Goal: Transaction & Acquisition: Book appointment/travel/reservation

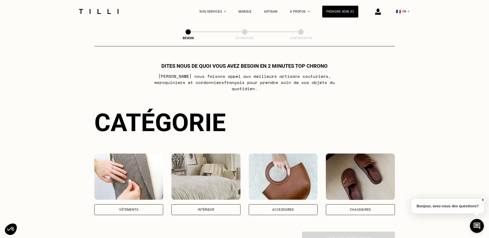
click at [135, 208] on div "Vêtements" at bounding box center [128, 209] width 19 height 3
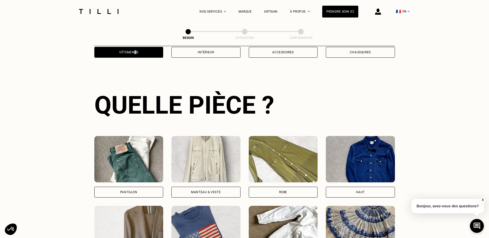
scroll to position [169, 0]
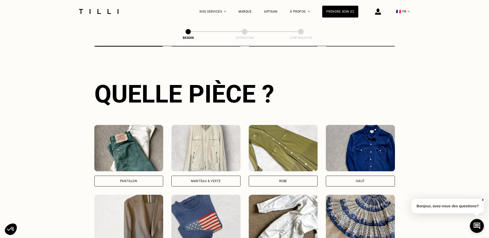
click at [280, 180] on div "Robe" at bounding box center [283, 181] width 8 height 3
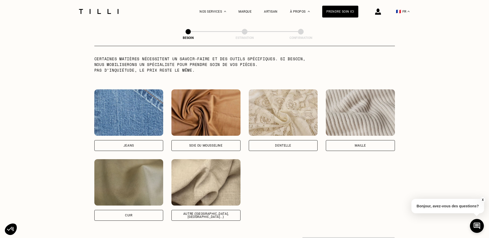
scroll to position [526, 0]
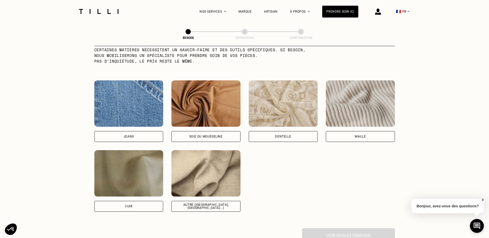
click at [205, 204] on div "Autre ([GEOGRAPHIC_DATA], [GEOGRAPHIC_DATA]...)" at bounding box center [206, 206] width 60 height 6
select select "FR"
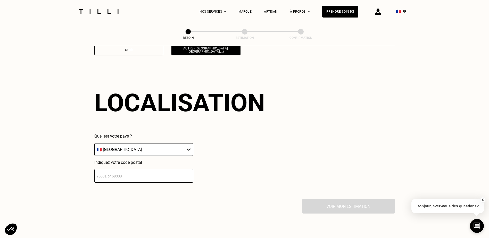
scroll to position [693, 0]
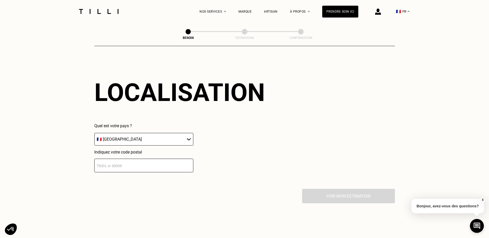
click at [137, 165] on input "number" at bounding box center [143, 166] width 99 height 14
type input "80800"
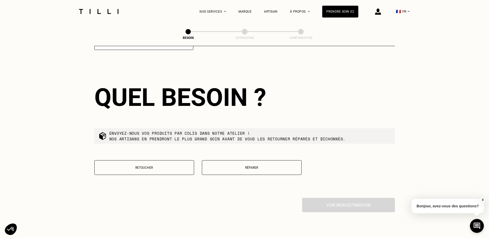
scroll to position [821, 0]
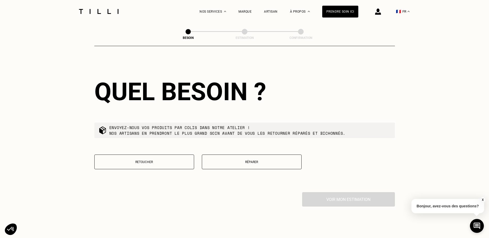
click at [163, 160] on p "Retoucher" at bounding box center [144, 162] width 94 height 4
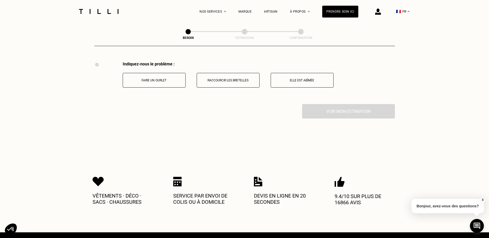
scroll to position [953, 0]
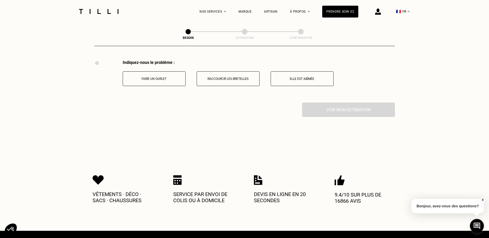
click at [175, 79] on button "Faire un ourlet" at bounding box center [154, 78] width 63 height 15
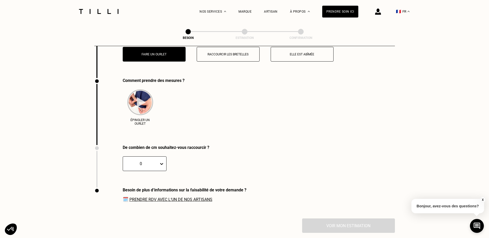
scroll to position [996, 0]
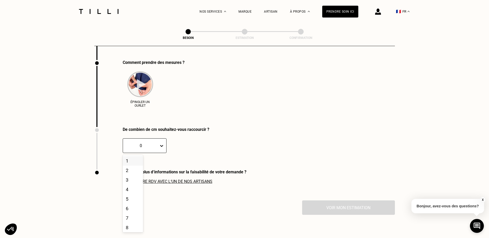
click at [163, 143] on icon at bounding box center [161, 145] width 5 height 5
click at [132, 194] on div "5" at bounding box center [133, 199] width 20 height 10
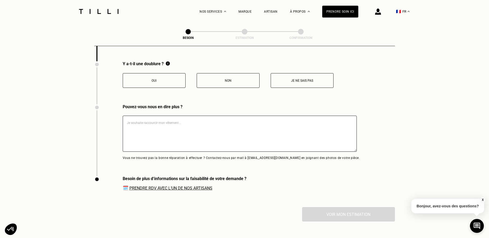
scroll to position [1105, 0]
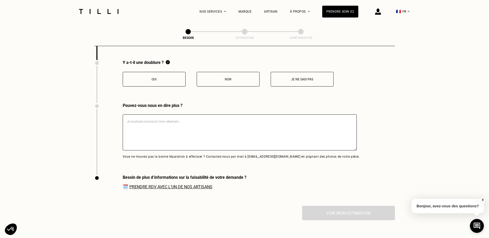
click at [167, 78] on p "Oui" at bounding box center [153, 80] width 57 height 4
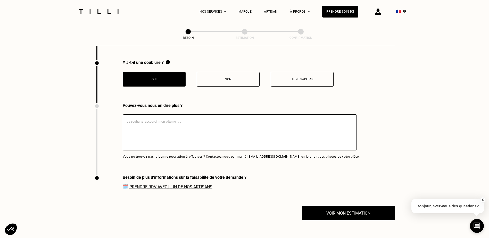
click at [157, 126] on textarea at bounding box center [240, 132] width 234 height 36
click at [149, 120] on textarea at bounding box center [240, 132] width 234 height 36
paste textarea "Je souhaiterais raccourcir les manches d'une robe achetée sur le site [PERSON_N…"
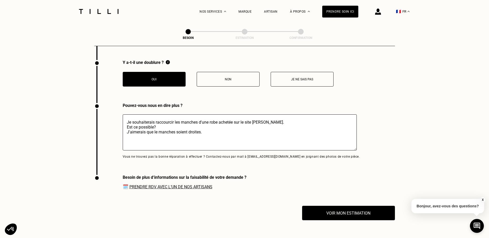
type textarea "Je souhaiterais raccourcir les manches d'une robe achetée sur le site [PERSON_N…"
click at [184, 185] on link "Prendre RDV avec l‘un de nos artisans" at bounding box center [170, 186] width 83 height 5
click at [356, 211] on button "Voir mon estimation" at bounding box center [348, 213] width 102 height 16
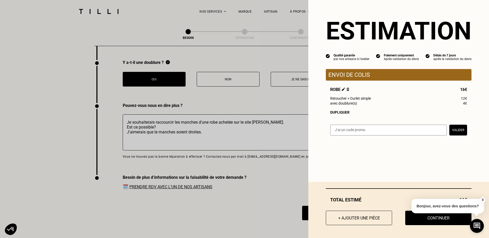
click at [340, 113] on div "Dupliquer" at bounding box center [398, 112] width 137 height 4
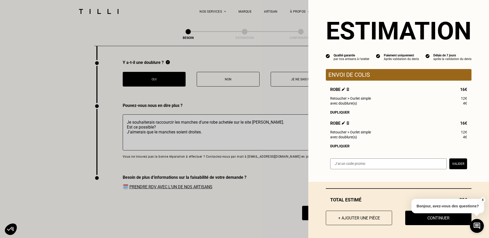
click at [346, 124] on img at bounding box center [347, 122] width 3 height 3
click at [346, 125] on img at bounding box center [347, 122] width 3 height 3
click at [482, 199] on button "X" at bounding box center [482, 200] width 5 height 6
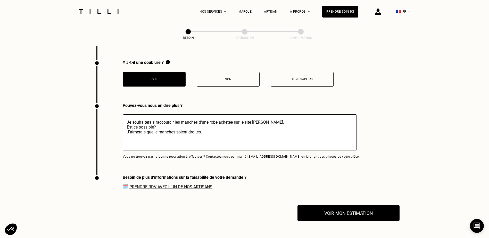
click at [361, 213] on button "Voir mon estimation" at bounding box center [348, 213] width 102 height 16
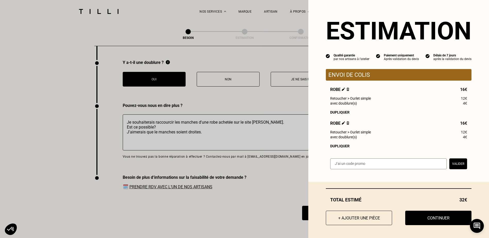
click at [346, 124] on img at bounding box center [347, 122] width 3 height 3
click at [331, 126] on span "Robe" at bounding box center [339, 123] width 19 height 5
click at [342, 125] on img at bounding box center [343, 122] width 3 height 3
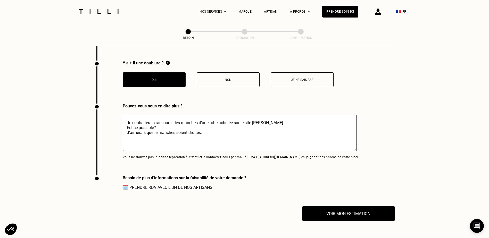
scroll to position [1108, 0]
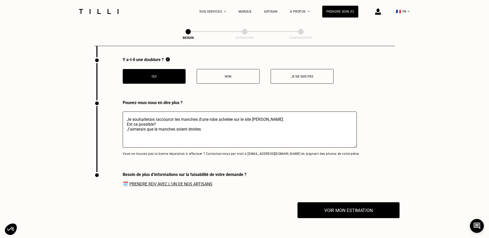
click at [366, 205] on button "Voir mon estimation" at bounding box center [348, 210] width 102 height 16
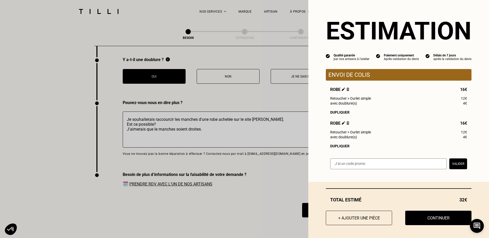
click at [346, 125] on img at bounding box center [347, 122] width 3 height 3
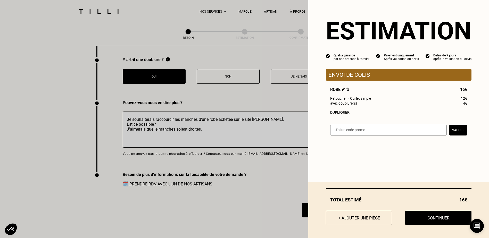
click at [344, 125] on div "Estimation Qualité garantie par nos artisans à l'atelier Paiement uniquement Ap…" at bounding box center [398, 71] width 181 height 142
click at [432, 219] on button "Continuer" at bounding box center [438, 218] width 73 height 16
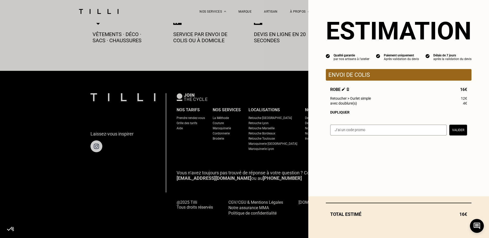
scroll to position [284, 0]
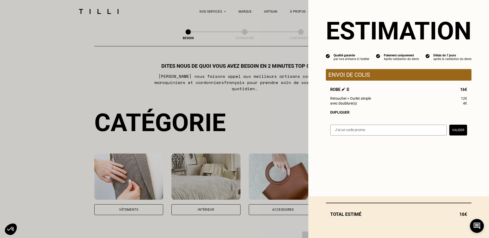
select select "FR"
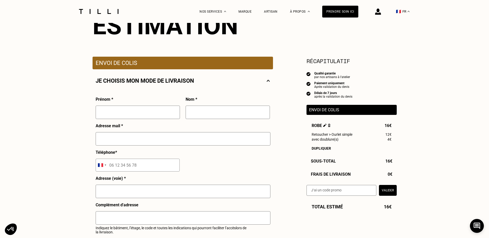
scroll to position [77, 0]
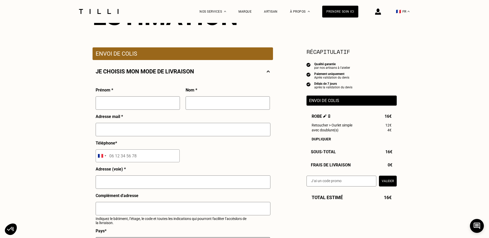
click at [131, 105] on input "text" at bounding box center [138, 102] width 84 height 13
type input "[PERSON_NAME]"
type input "[EMAIL_ADDRESS][PERSON_NAME][PERSON_NAME][DOMAIN_NAME]"
type input "40 résidence de l'abbaye"
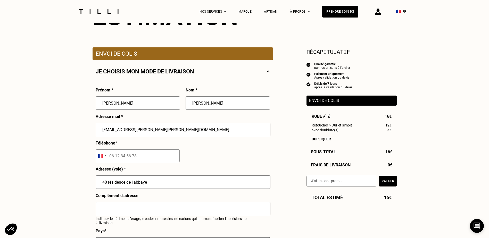
type input "CORBIE"
drag, startPoint x: 175, startPoint y: 131, endPoint x: 84, endPoint y: 134, distance: 91.0
click at [84, 134] on div "Besoin Estimation Confirmation Estimation Récapitulatif Qualité garantie par no…" at bounding box center [244, 218] width 489 height 545
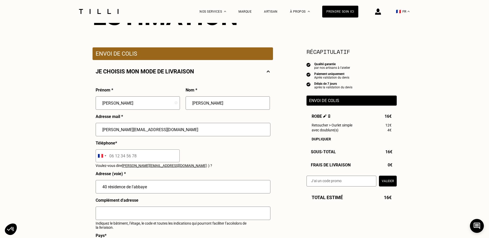
type input "[PERSON_NAME][EMAIL_ADDRESS][DOMAIN_NAME]"
click at [136, 156] on input "tel" at bounding box center [138, 155] width 84 height 13
type input "06 87 70 61 70"
drag, startPoint x: 156, startPoint y: 190, endPoint x: 81, endPoint y: 188, distance: 74.5
click at [81, 188] on div "Besoin Estimation Confirmation Estimation Récapitulatif Qualité garantie par no…" at bounding box center [244, 221] width 489 height 550
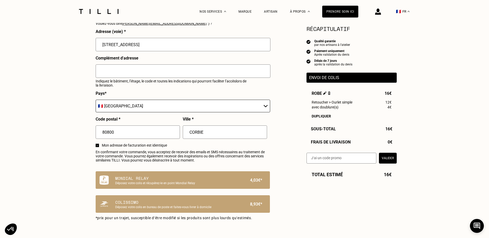
scroll to position [232, 0]
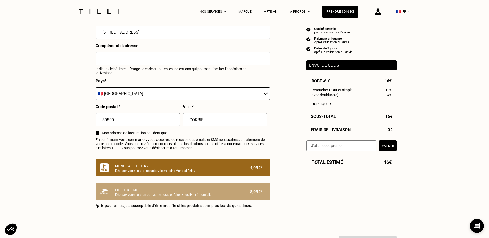
type input "[STREET_ADDRESS]"
click at [191, 169] on p "Mondial Relay" at bounding box center [173, 166] width 117 height 6
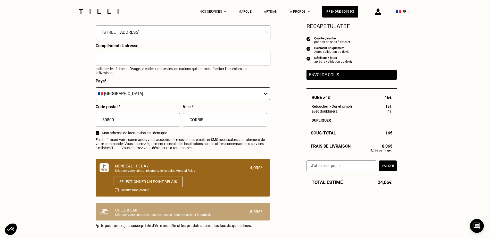
click at [158, 185] on button "Sélectionner un point relais" at bounding box center [147, 181] width 69 height 11
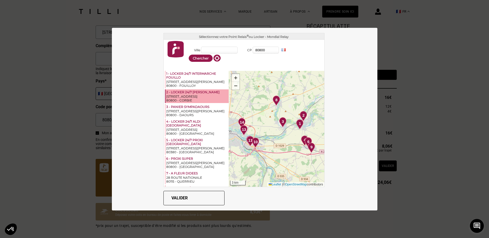
click at [212, 94] on div "2 - LOCKER 24/7 [PERSON_NAME]" at bounding box center [197, 92] width 62 height 4
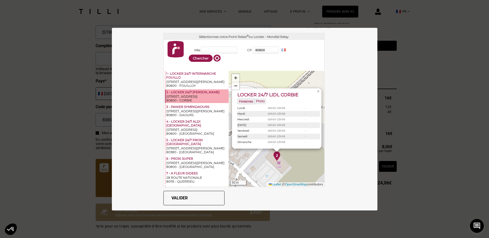
click at [186, 201] on button "Valider" at bounding box center [193, 198] width 61 height 14
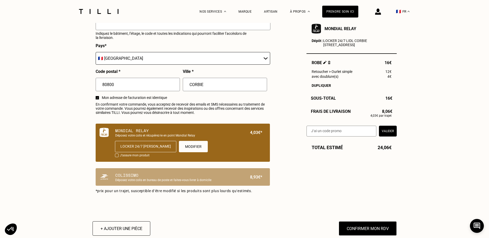
scroll to position [283, 0]
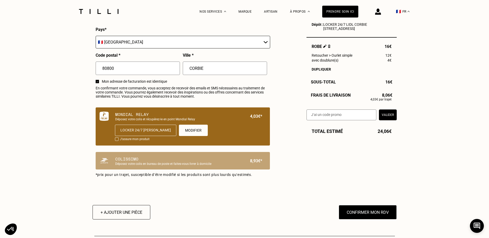
click at [116, 141] on div at bounding box center [117, 139] width 4 height 4
checkbox input "true"
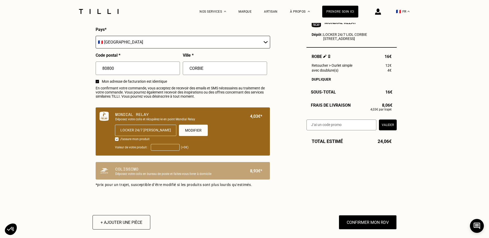
click at [163, 151] on input "Valeur de votre produit :" at bounding box center [165, 147] width 29 height 7
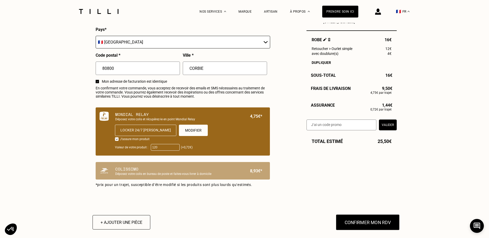
type input "120"
click at [370, 226] on button "Confirmer mon RDV" at bounding box center [367, 222] width 64 height 16
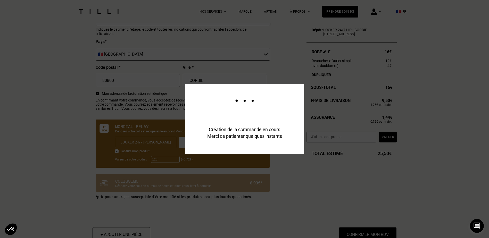
scroll to position [296, 0]
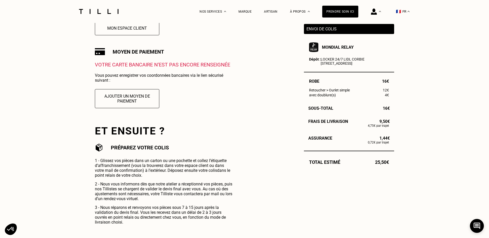
scroll to position [103, 0]
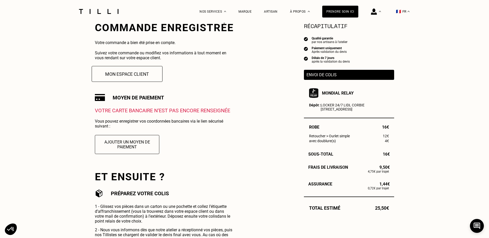
click at [130, 74] on button "Mon espace client" at bounding box center [127, 74] width 71 height 16
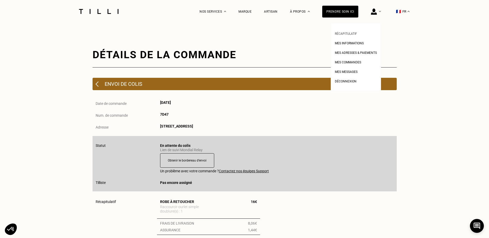
click at [355, 33] on span "Récapitulatif" at bounding box center [346, 34] width 22 height 4
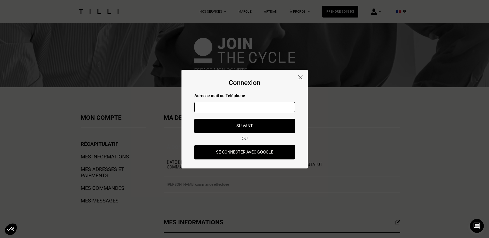
click at [300, 77] on img at bounding box center [300, 77] width 4 height 4
